Goal: Information Seeking & Learning: Learn about a topic

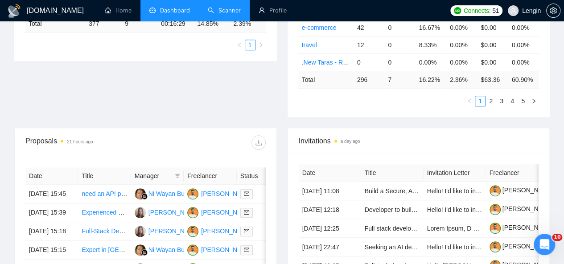
click at [226, 12] on link "Scanner" at bounding box center [224, 11] width 33 height 8
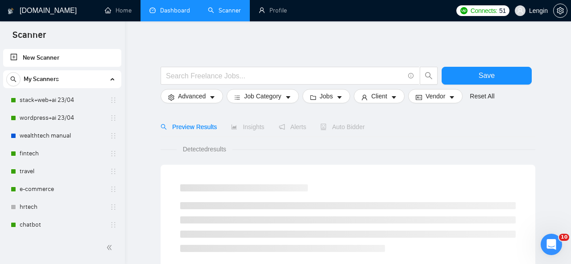
click at [179, 9] on link "Dashboard" at bounding box center [169, 11] width 41 height 8
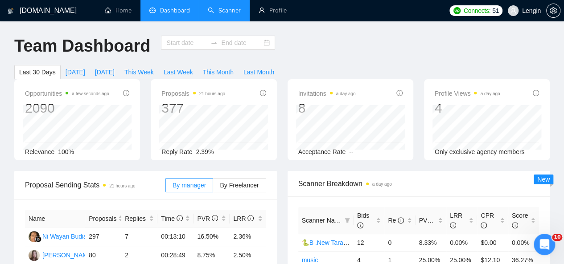
type input "[DATE]"
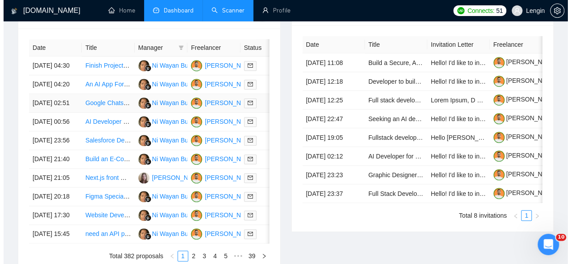
scroll to position [379, 0]
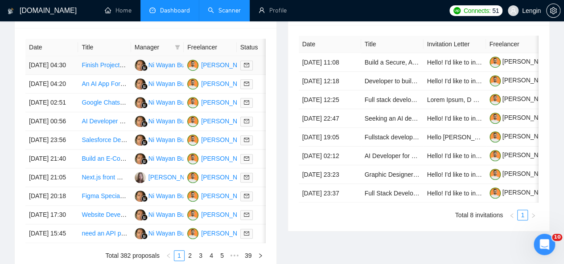
click at [111, 63] on td "Finish Project on Loveable For Website Dev" at bounding box center [104, 65] width 53 height 19
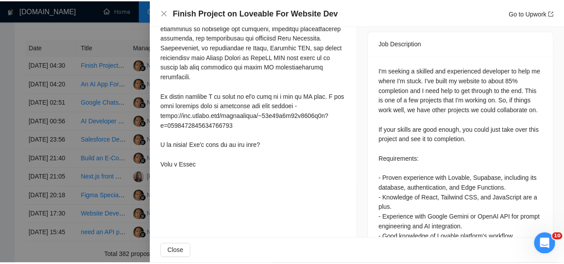
scroll to position [359, 0]
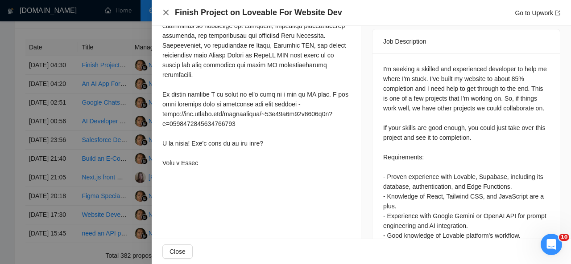
click at [166, 14] on icon "close" at bounding box center [165, 12] width 7 height 7
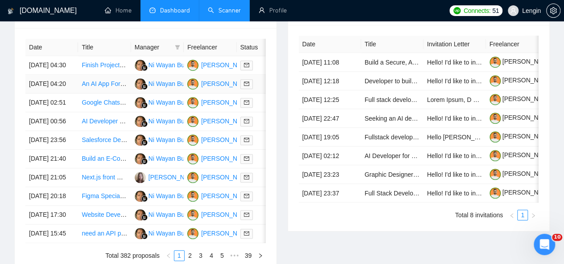
click at [112, 91] on td "An AI App For Personal Coach and Companion" at bounding box center [104, 84] width 53 height 19
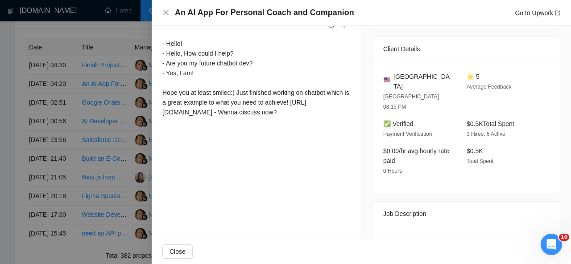
scroll to position [334, 0]
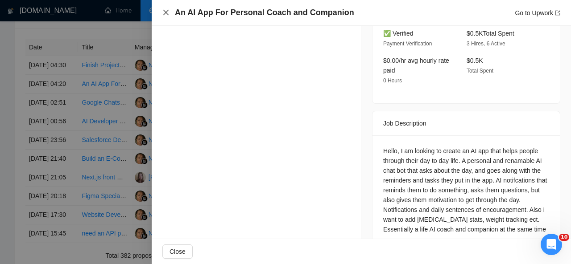
click at [164, 11] on icon "close" at bounding box center [165, 12] width 5 height 5
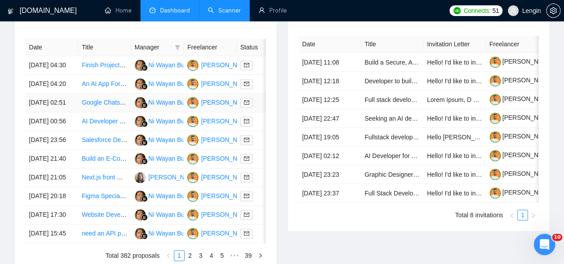
click at [96, 112] on td "Google Chats to Docs" at bounding box center [104, 103] width 53 height 19
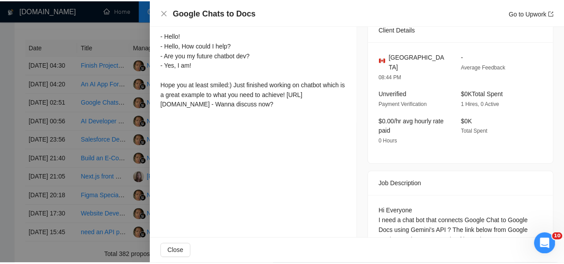
scroll to position [292, 0]
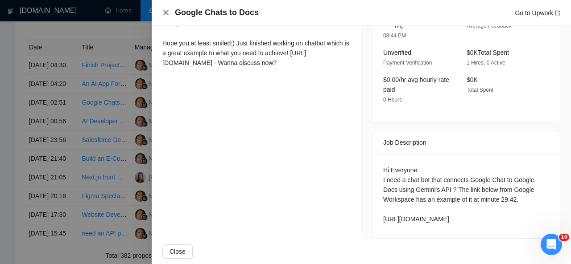
click at [167, 12] on icon "close" at bounding box center [165, 12] width 7 height 7
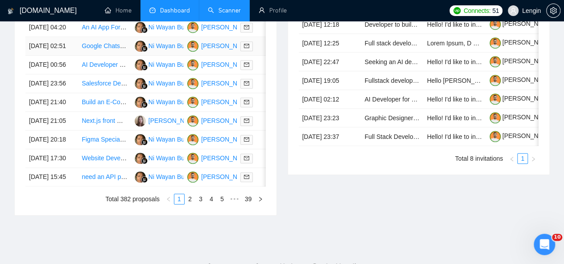
scroll to position [445, 0]
